Goal: Use online tool/utility: Utilize a website feature to perform a specific function

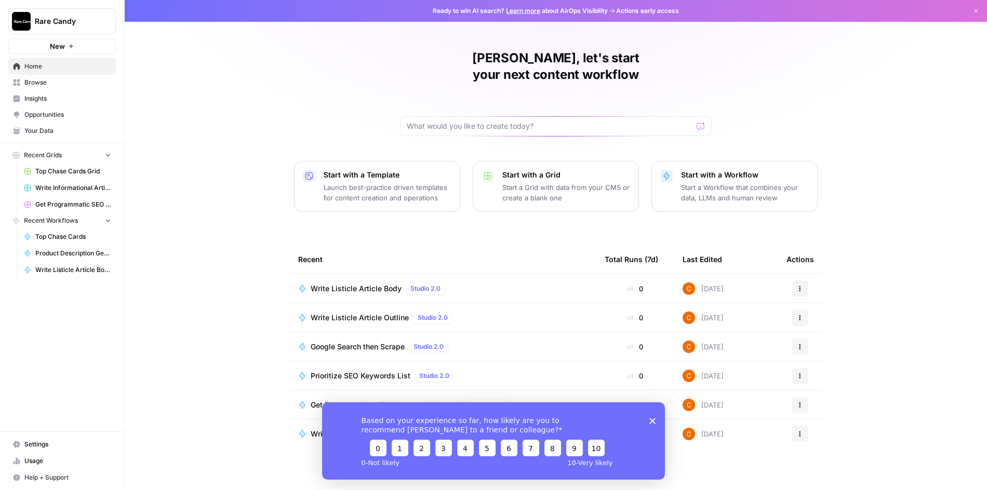
click at [522, 12] on link "Learn more" at bounding box center [523, 11] width 34 height 8
click at [87, 252] on span "Product Description Generator" at bounding box center [73, 253] width 76 height 9
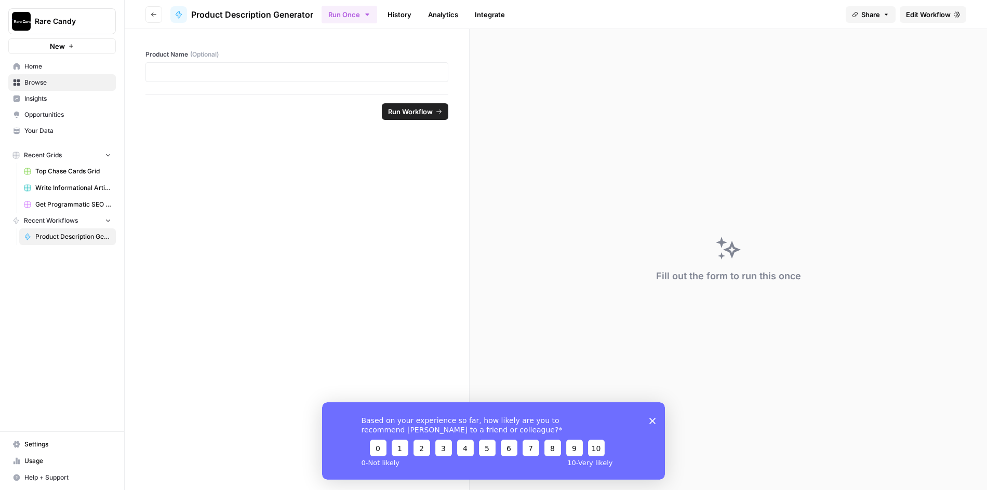
click at [928, 17] on span "Edit Workflow" at bounding box center [928, 14] width 45 height 10
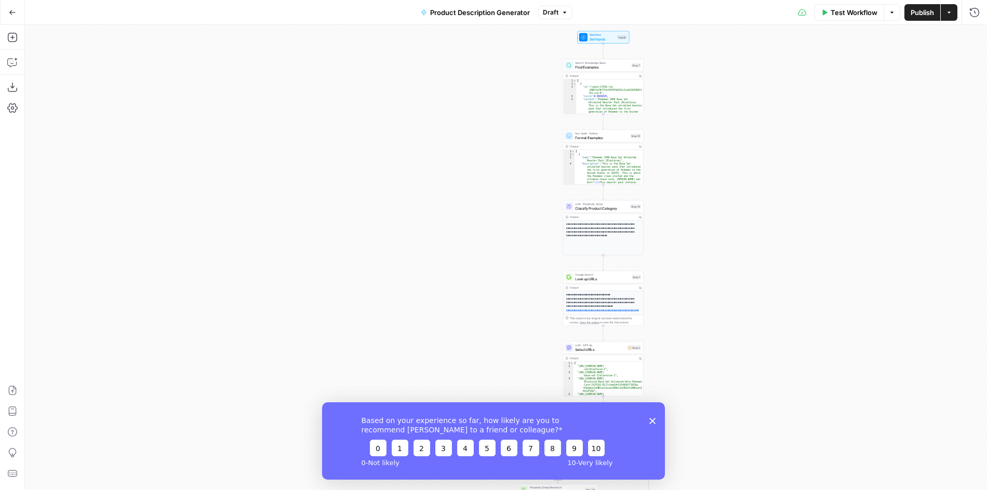
drag, startPoint x: 612, startPoint y: 130, endPoint x: 682, endPoint y: 259, distance: 146.9
click at [682, 259] on div "true false true false Workflow Set Inputs Inputs Search Knowledge Base Find Exa…" at bounding box center [506, 257] width 962 height 465
click at [559, 6] on button "Draft" at bounding box center [555, 13] width 34 height 14
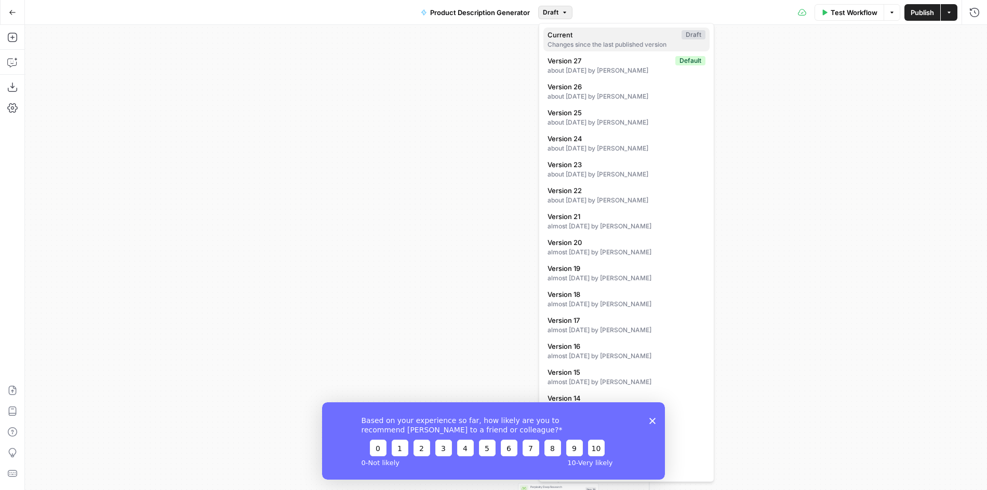
click at [658, 39] on span "Current" at bounding box center [612, 35] width 130 height 10
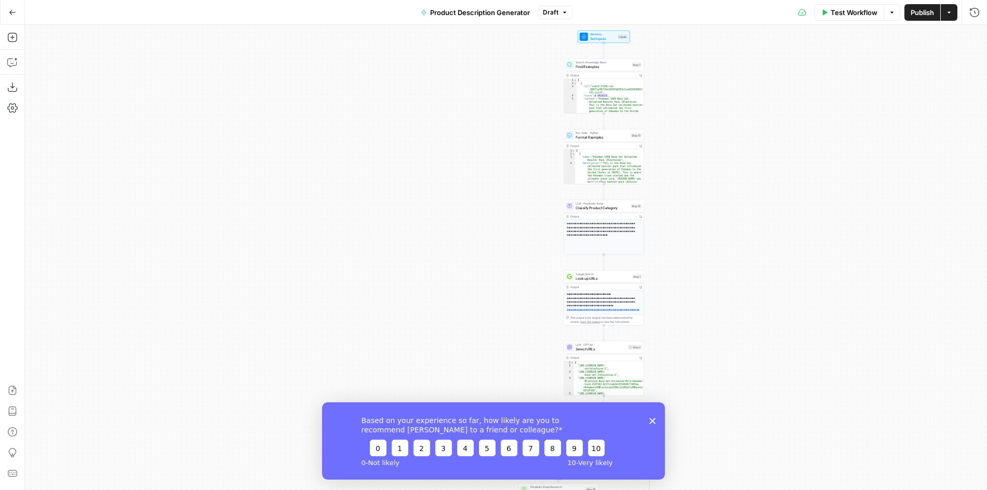
click at [658, 88] on div "true false true false Workflow Set Inputs Inputs Search Knowledge Base Find Exa…" at bounding box center [506, 257] width 962 height 465
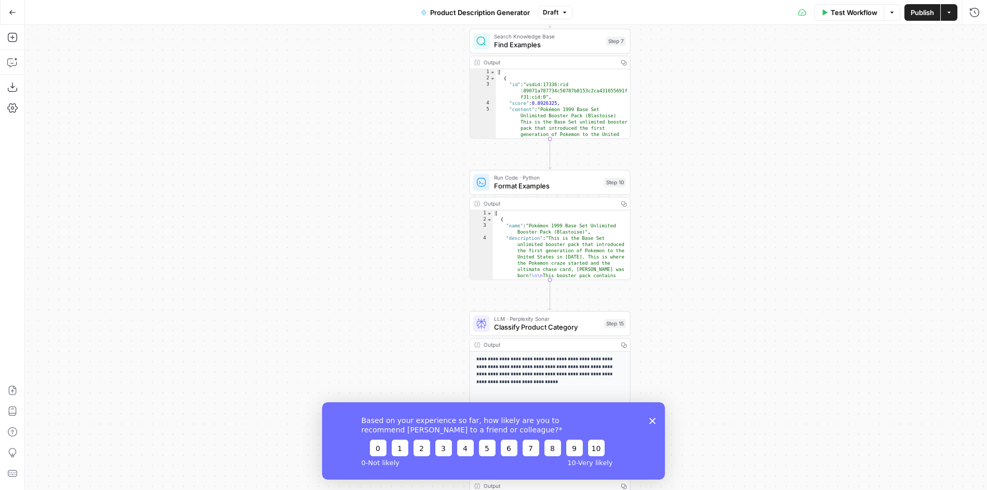
click at [668, 122] on div "true false true false Workflow Set Inputs Inputs Search Knowledge Base Find Exa…" at bounding box center [506, 257] width 962 height 465
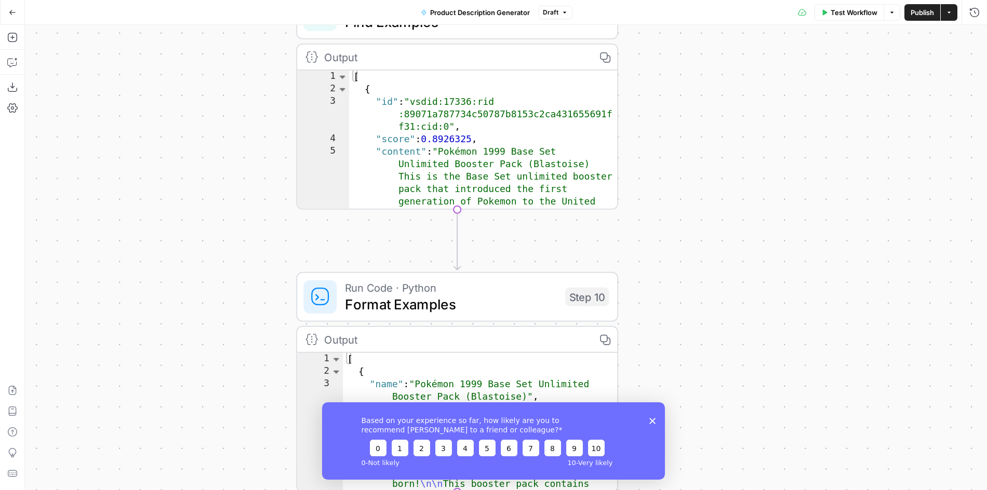
drag, startPoint x: 668, startPoint y: 122, endPoint x: 707, endPoint y: 106, distance: 41.8
click at [707, 106] on div "true false true false Workflow Set Inputs Inputs Search Knowledge Base Find Exa…" at bounding box center [506, 257] width 962 height 465
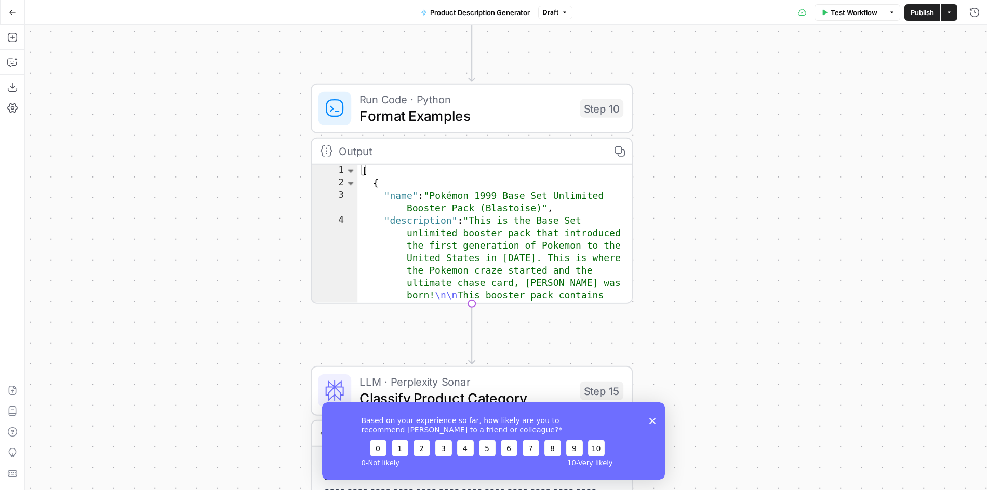
drag, startPoint x: 706, startPoint y: 226, endPoint x: 707, endPoint y: 104, distance: 122.1
click at [707, 104] on div "true false true false Workflow Set Inputs Inputs Search Knowledge Base Find Exa…" at bounding box center [506, 257] width 962 height 465
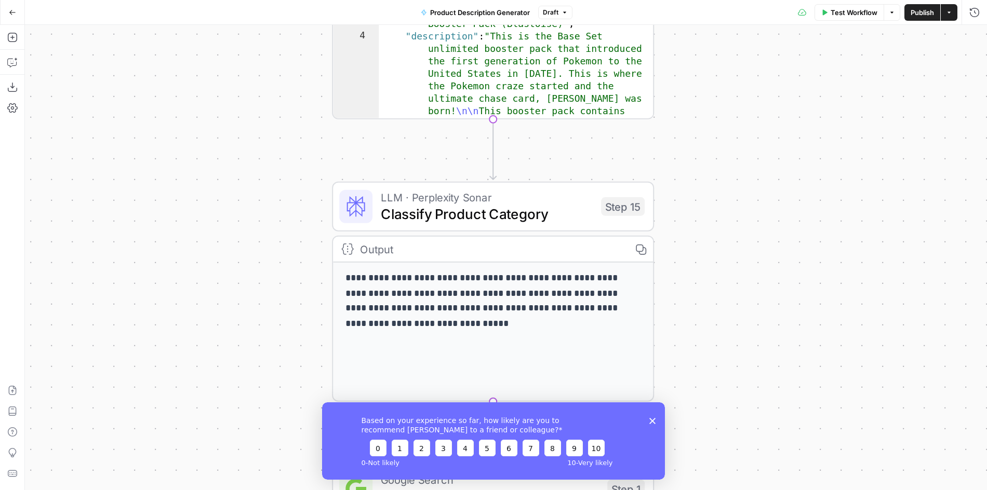
drag, startPoint x: 717, startPoint y: 289, endPoint x: 768, endPoint y: 38, distance: 255.6
click at [768, 39] on div "true false true false Workflow Set Inputs Inputs Search Knowledge Base Find Exa…" at bounding box center [506, 257] width 962 height 465
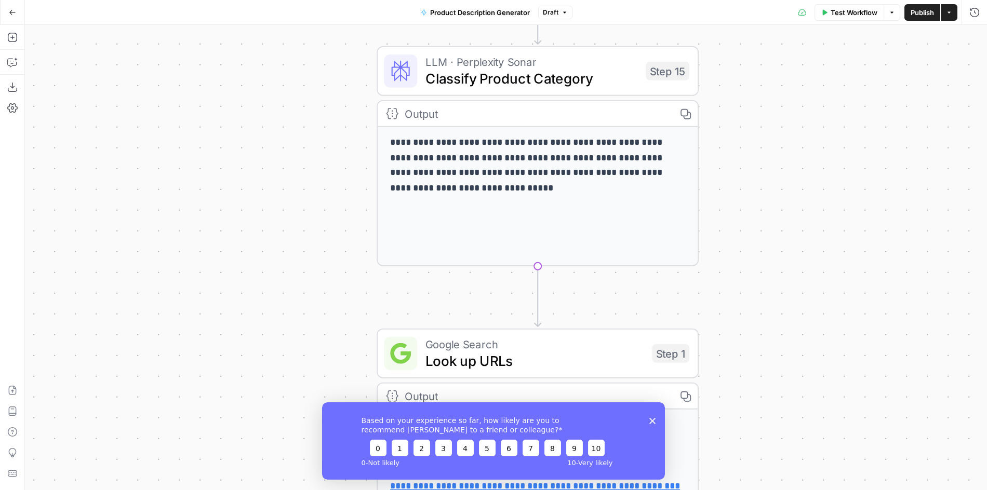
drag, startPoint x: 749, startPoint y: 265, endPoint x: 764, endPoint y: 192, distance: 75.2
click at [764, 194] on div "true false true false Workflow Set Inputs Inputs Search Knowledge Base Find Exa…" at bounding box center [506, 257] width 962 height 465
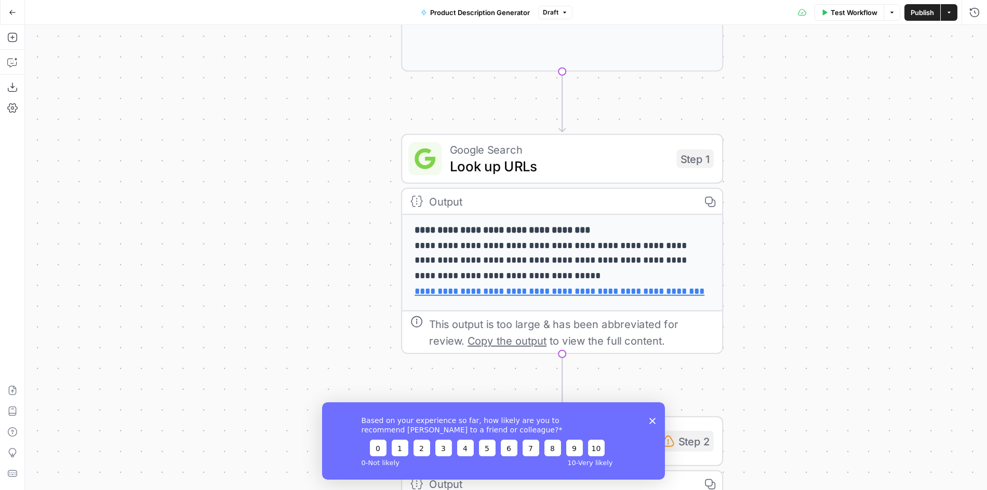
drag, startPoint x: 733, startPoint y: 223, endPoint x: 767, endPoint y: 21, distance: 205.4
click at [767, 21] on div "Go Back Product Description Generator Draft Test Workflow Options Publish Actio…" at bounding box center [493, 245] width 987 height 490
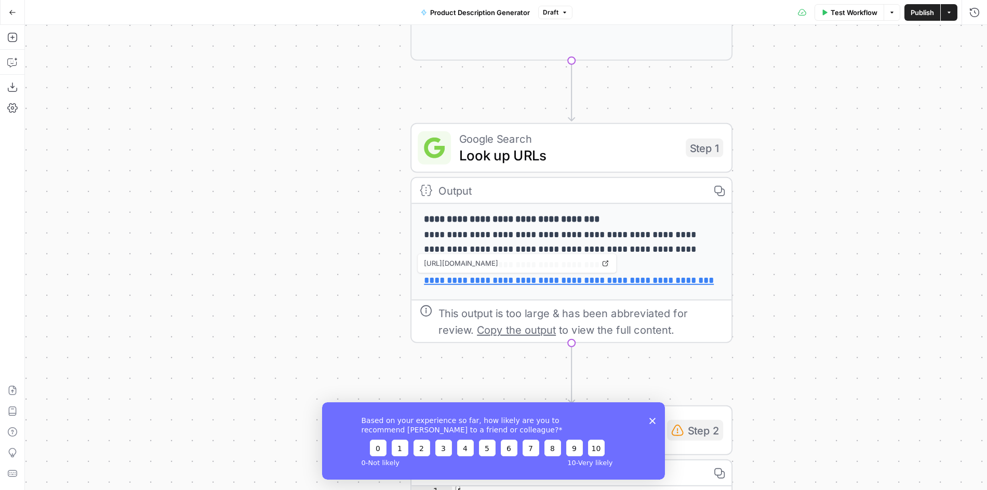
click at [616, 234] on p "**********" at bounding box center [572, 257] width 296 height 91
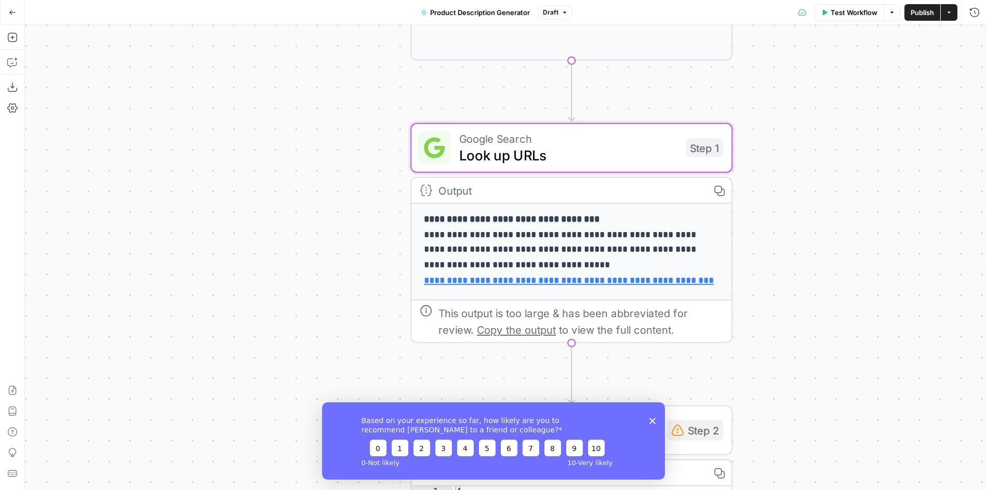
click at [591, 197] on div "Output Copy" at bounding box center [571, 191] width 320 height 26
click at [580, 230] on p "**********" at bounding box center [572, 257] width 296 height 91
click at [814, 311] on div "true true false false Workflow Set Inputs Inputs Search Knowledge Base Find Exa…" at bounding box center [506, 257] width 962 height 465
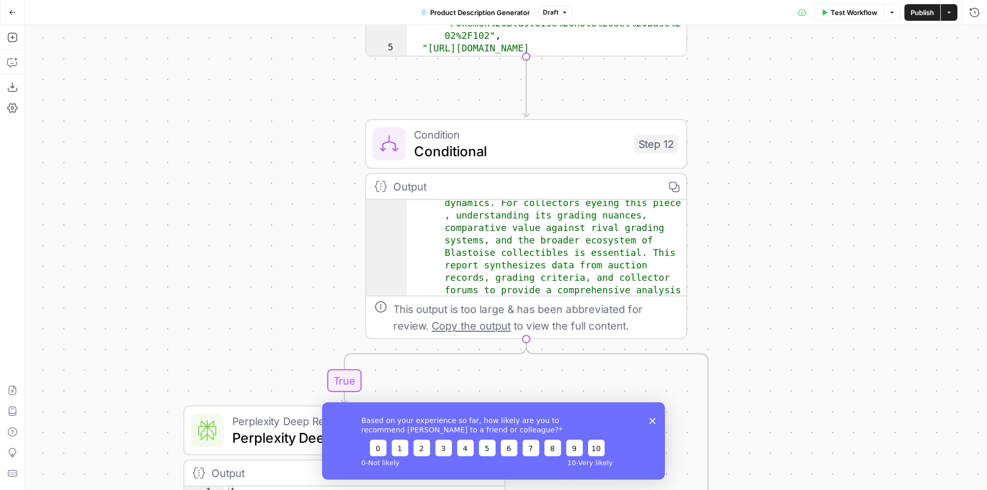
scroll to position [39, 0]
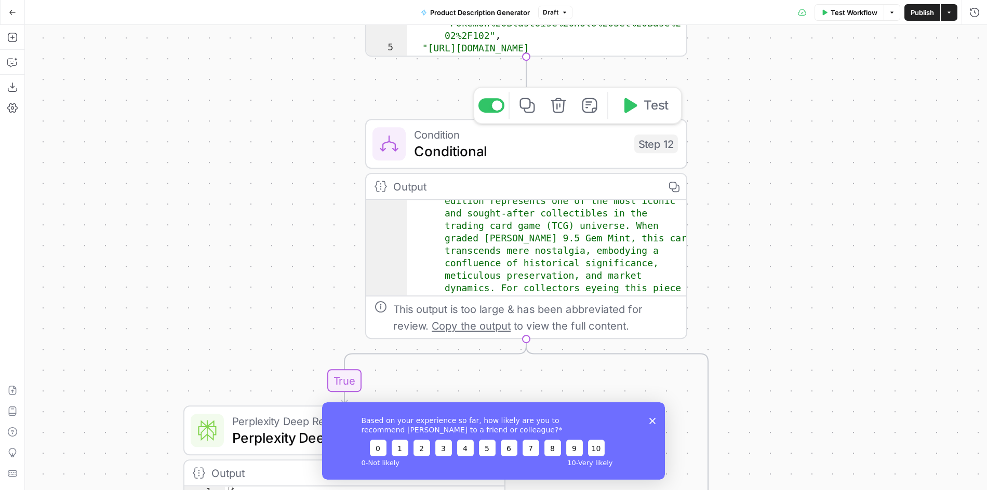
click at [623, 156] on span "Conditional" at bounding box center [520, 151] width 212 height 21
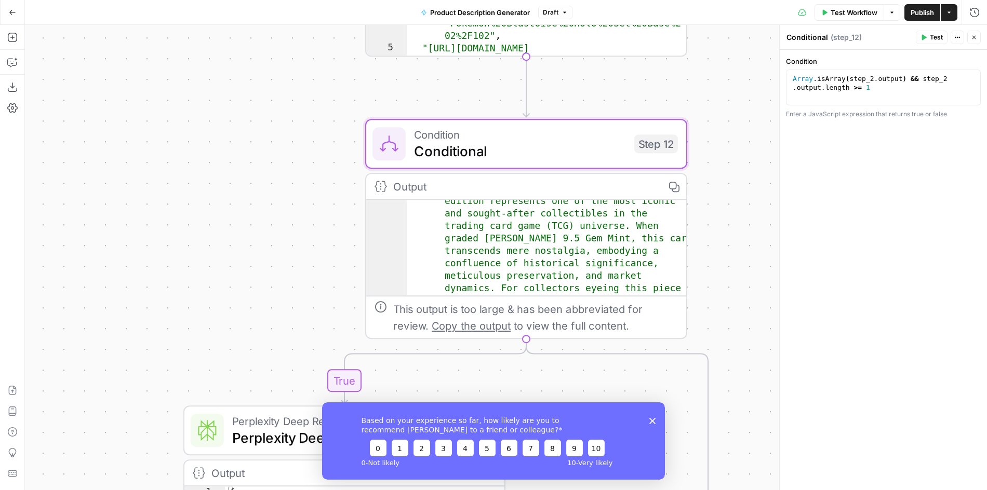
click at [728, 236] on div "true true false false Workflow Set Inputs Inputs Search Knowledge Base Find Exa…" at bounding box center [506, 257] width 962 height 465
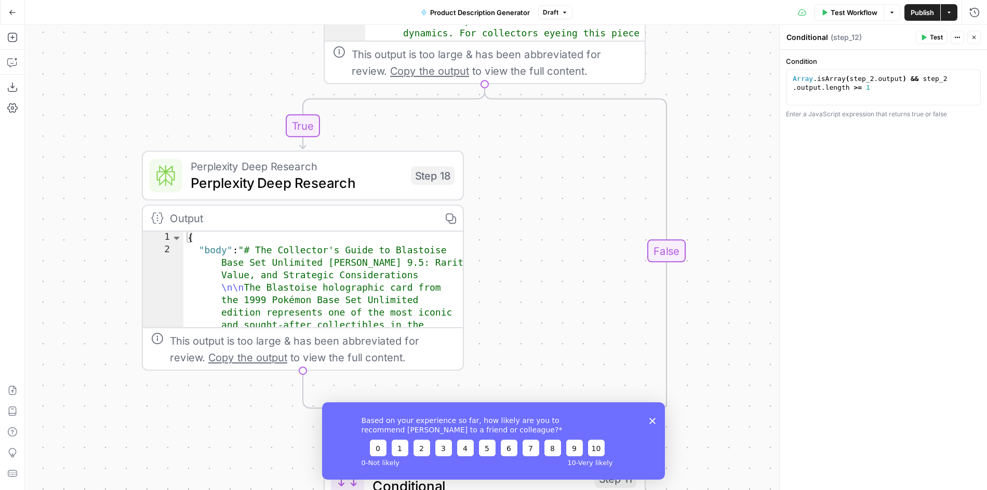
drag, startPoint x: 741, startPoint y: 279, endPoint x: 713, endPoint y: 6, distance: 274.7
click at [713, 7] on div "Go Back Product Description Generator Draft Test Workflow Options Publish Actio…" at bounding box center [493, 245] width 987 height 490
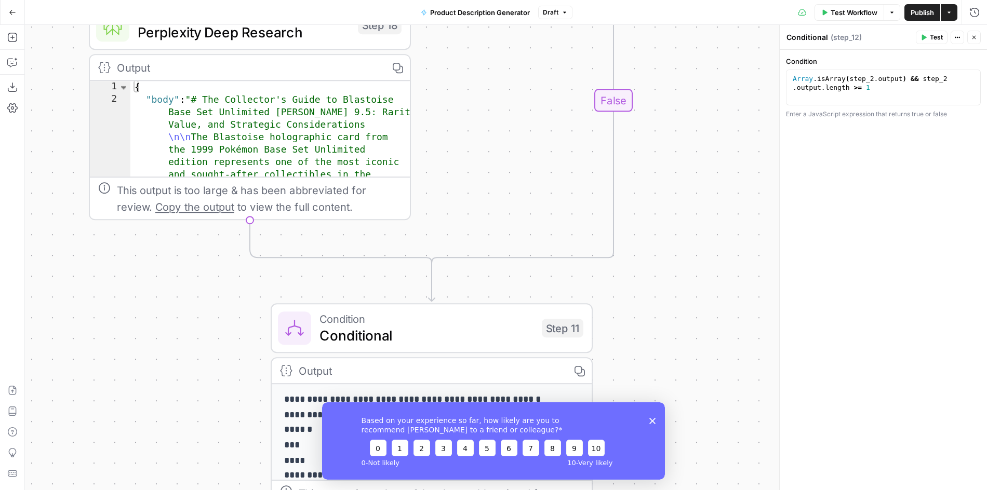
drag, startPoint x: 595, startPoint y: 187, endPoint x: 511, endPoint y: 44, distance: 166.7
click at [511, 44] on div "true true false false Workflow Set Inputs Inputs Search Knowledge Base Find Exa…" at bounding box center [506, 257] width 962 height 465
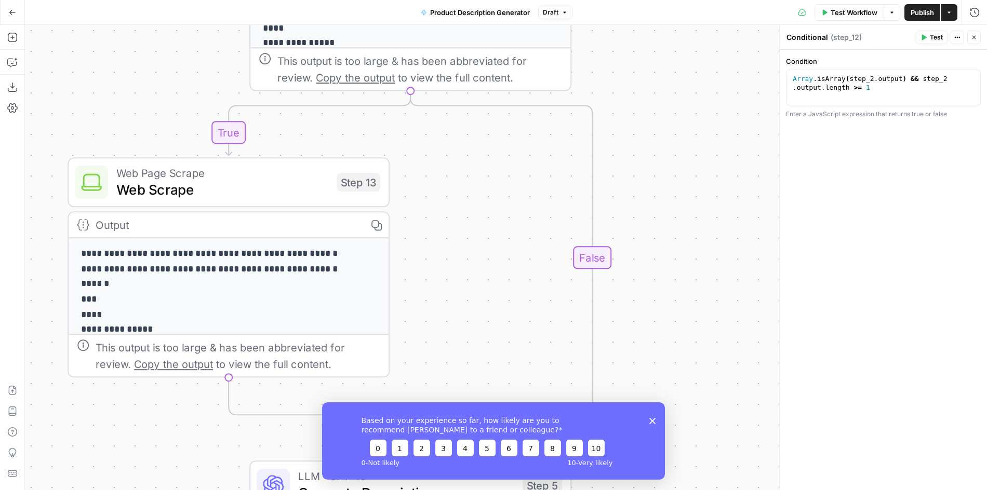
drag, startPoint x: 708, startPoint y: 309, endPoint x: 703, endPoint y: -26, distance: 335.6
click at [703, 0] on html "Rare Candy New Home Browse Insights Opportunities Your Data Recent Grids Top Ch…" at bounding box center [493, 245] width 987 height 490
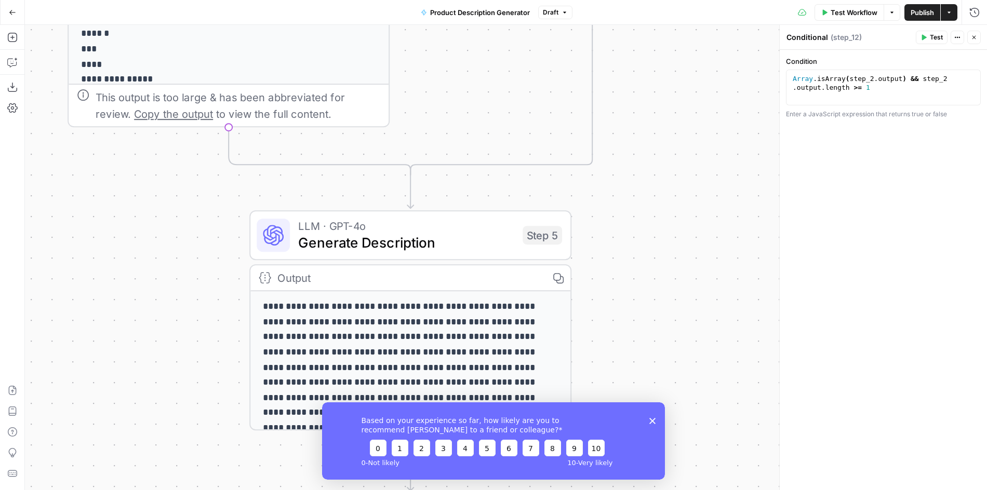
drag, startPoint x: 658, startPoint y: 253, endPoint x: 640, endPoint y: 89, distance: 164.6
click at [640, 89] on div "true true false false Workflow Set Inputs Inputs Search Knowledge Base Find Exa…" at bounding box center [506, 257] width 962 height 465
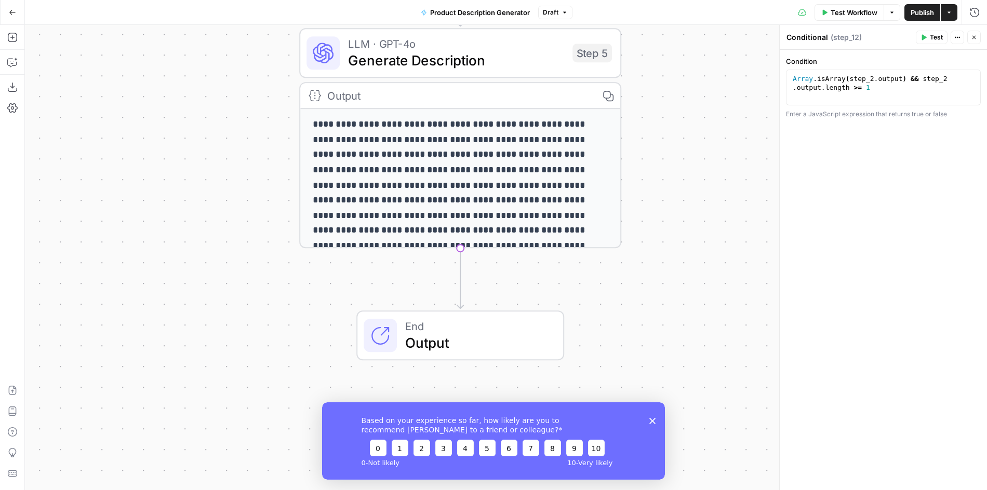
drag, startPoint x: 620, startPoint y: 336, endPoint x: 669, endPoint y: 154, distance: 188.5
click at [669, 154] on div "true true false false Workflow Set Inputs Inputs Search Knowledge Base Find Exa…" at bounding box center [506, 257] width 962 height 465
click at [423, 62] on span "Generate Description" at bounding box center [456, 60] width 216 height 21
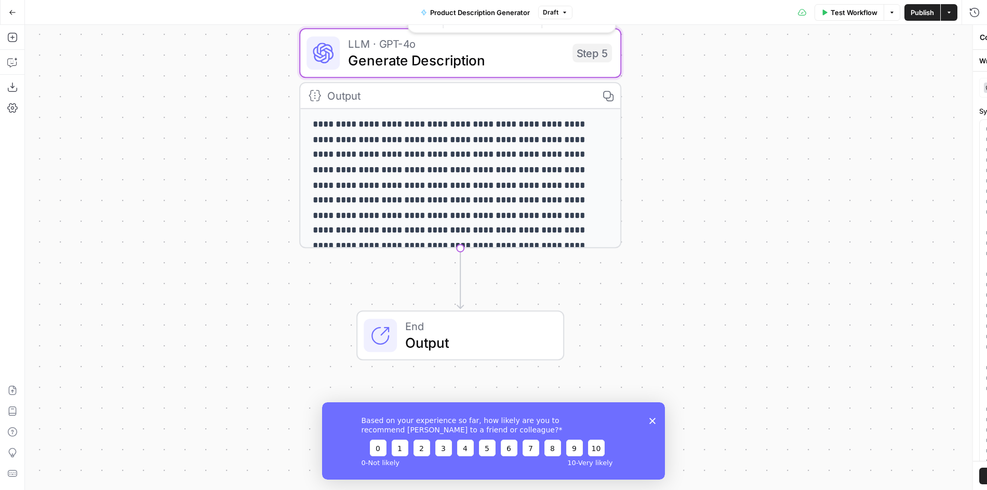
type textarea "Generate Description"
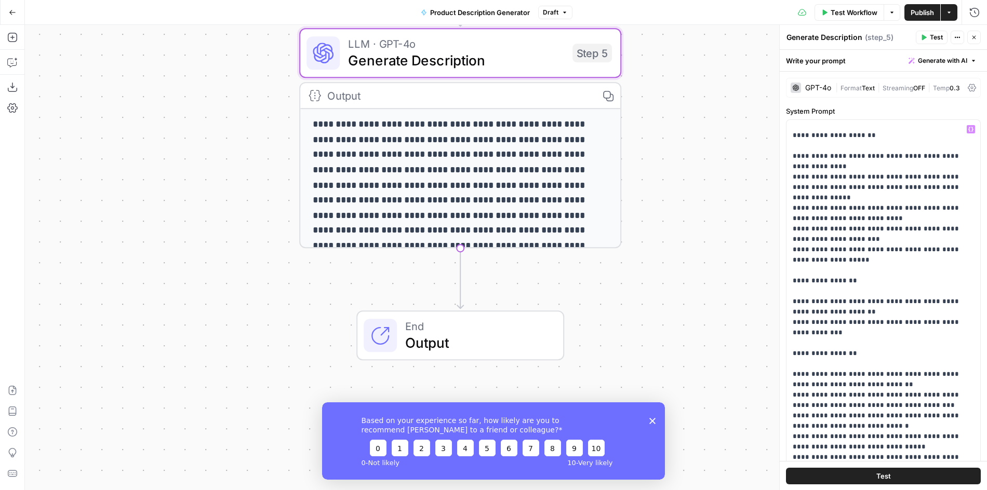
scroll to position [395, 0]
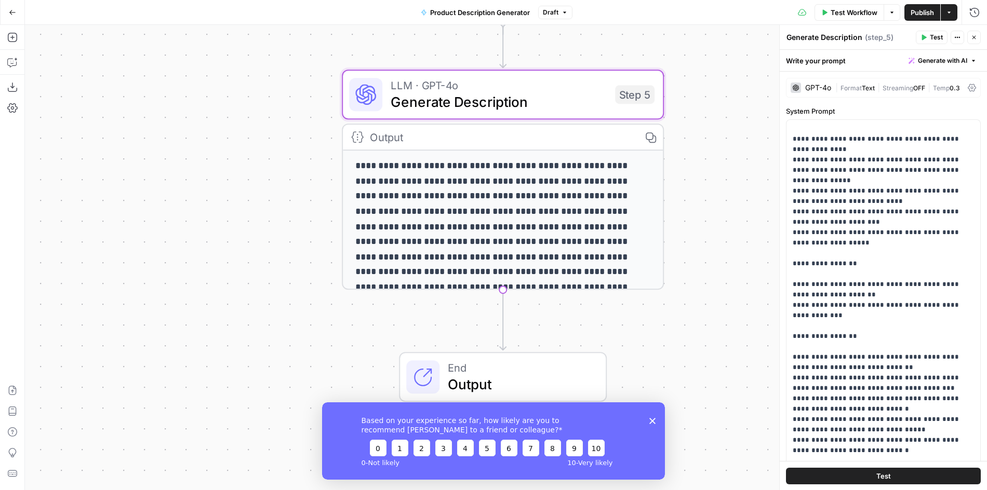
drag, startPoint x: 683, startPoint y: 293, endPoint x: 741, endPoint y: 378, distance: 102.7
click at [741, 378] on div "true true false false Workflow Set Inputs Inputs Search Knowledge Base Find Exa…" at bounding box center [506, 257] width 962 height 465
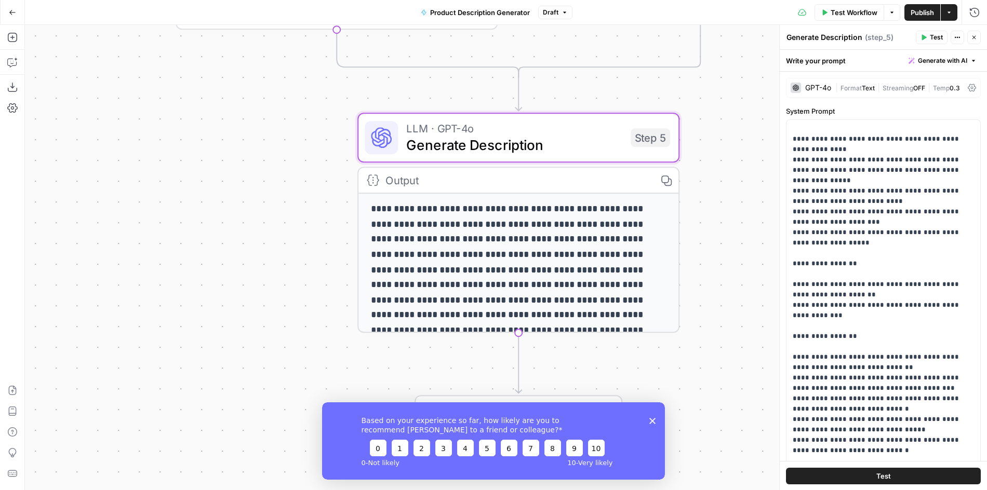
click at [821, 87] on div "GPT-4o" at bounding box center [818, 87] width 26 height 7
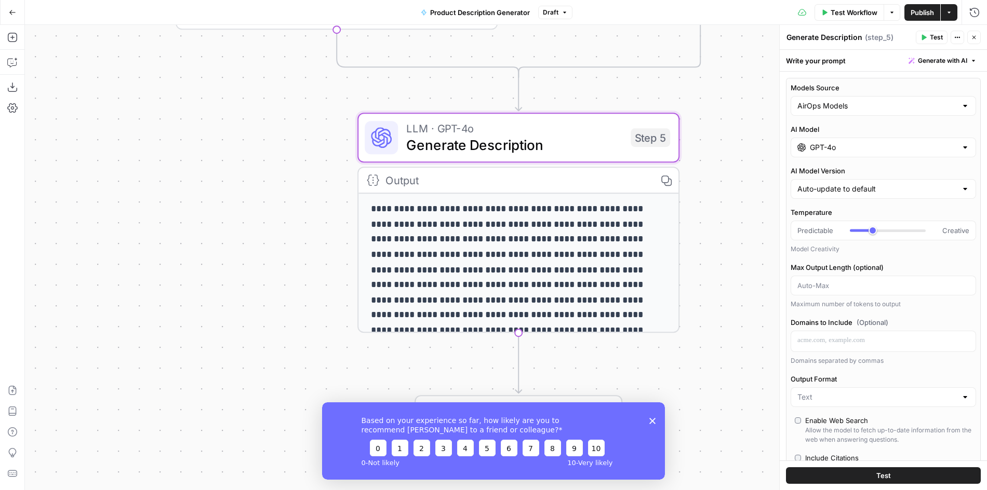
click at [826, 144] on input "GPT-4o" at bounding box center [883, 147] width 147 height 10
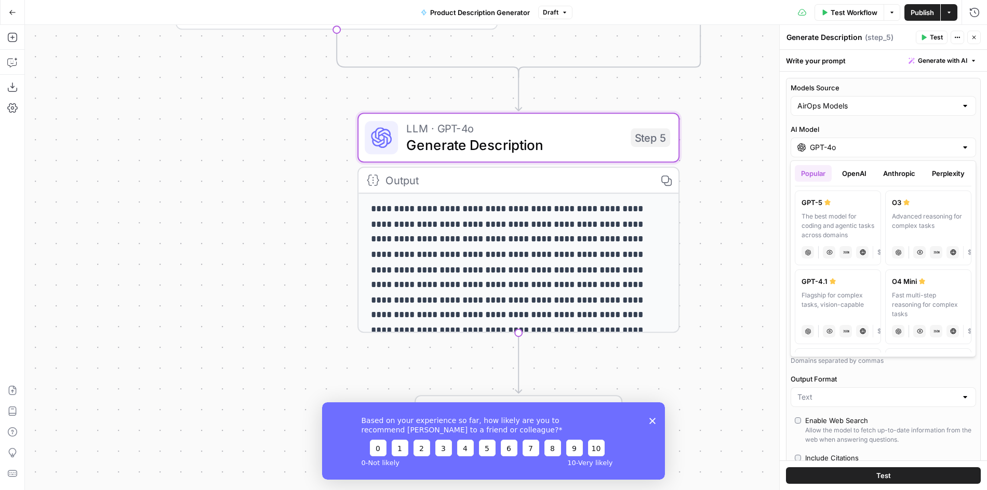
click at [905, 177] on button "Anthropic" at bounding box center [899, 173] width 45 height 17
click at [913, 221] on div "Powerful model for complex and writing tasks" at bounding box center [928, 226] width 73 height 28
type input "[PERSON_NAME] Opus 4"
